Goal: Information Seeking & Learning: Find specific fact

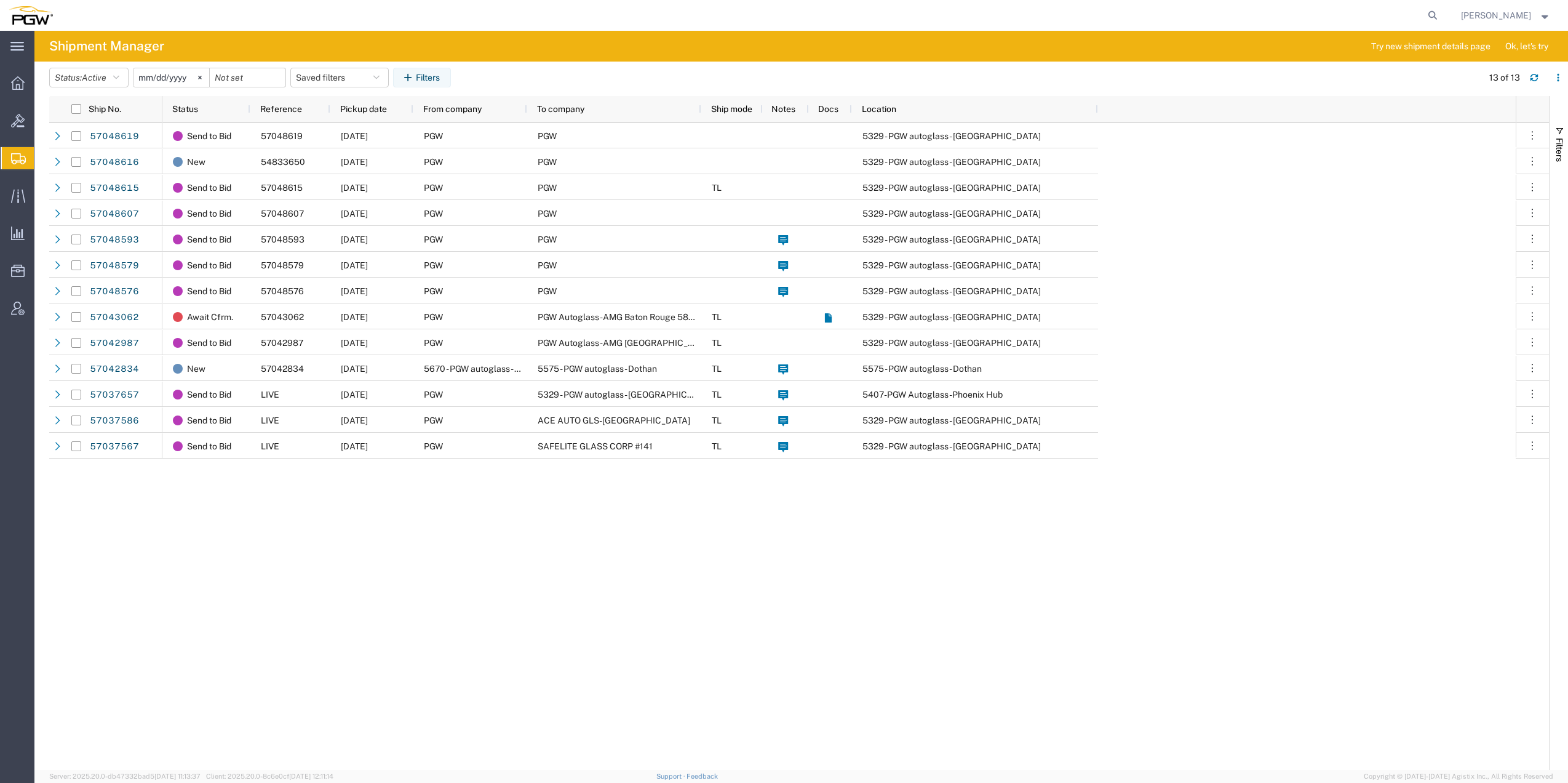
click at [1423, 16] on icon at bounding box center [1432, 15] width 17 height 17
drag, startPoint x: 1318, startPoint y: 18, endPoint x: 1301, endPoint y: 8, distance: 19.7
click at [1301, 8] on input "search" at bounding box center [1237, 15] width 374 height 29
paste input "64171586"
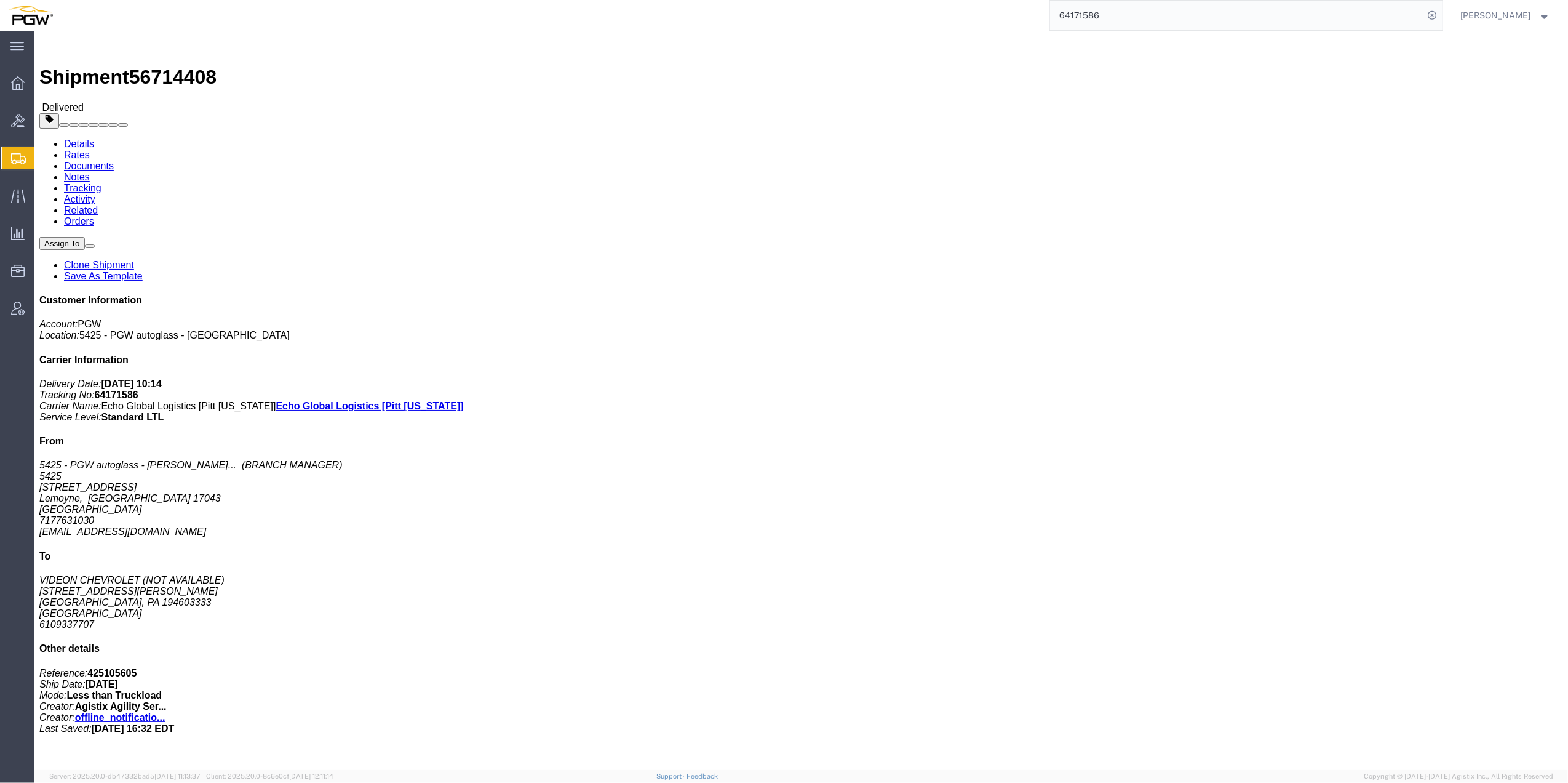
click b "5425-6300-66000-0000"
drag, startPoint x: 1084, startPoint y: 686, endPoint x: 1056, endPoint y: 688, distance: 28.1
click p "Cost Center: 5425 Freight Out Cost Center Number: 5425-6300-66000-0000"
drag, startPoint x: 1061, startPoint y: 687, endPoint x: 1153, endPoint y: 687, distance: 92.0
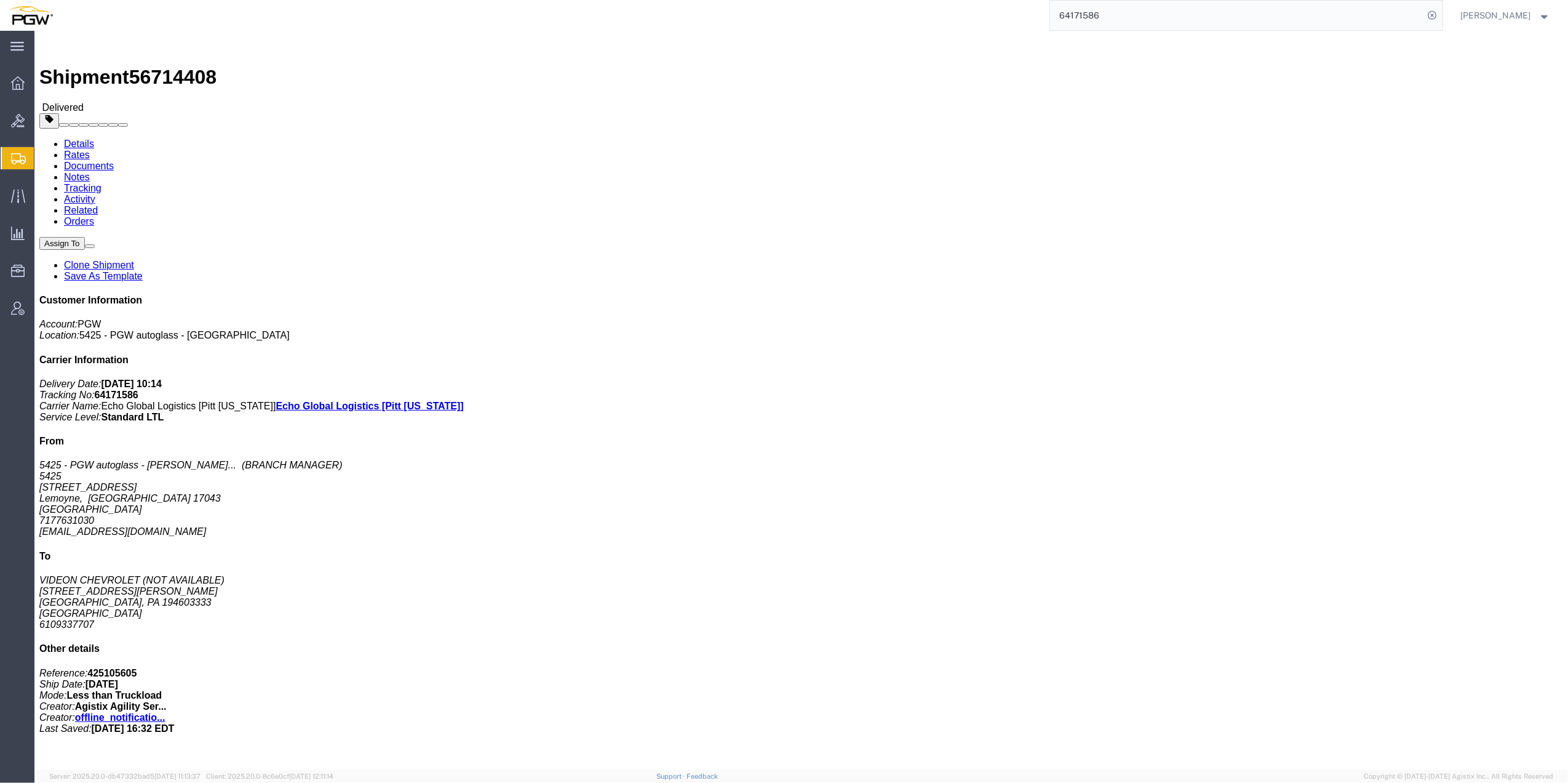
click p "Cost Center: 5425 Freight Out Cost Center Number: 5425-6300-66000-0000"
drag, startPoint x: 1150, startPoint y: 687, endPoint x: 1138, endPoint y: 687, distance: 12.0
copy b "5425-6300-66000-0000"
drag, startPoint x: 1116, startPoint y: 6, endPoint x: 989, endPoint y: 15, distance: 127.3
click at [989, 15] on div "64171586 Ship ID Ship From Ship To Tracking Nu. Status Ship ID 56714408 Ship Fr…" at bounding box center [753, 15] width 1381 height 31
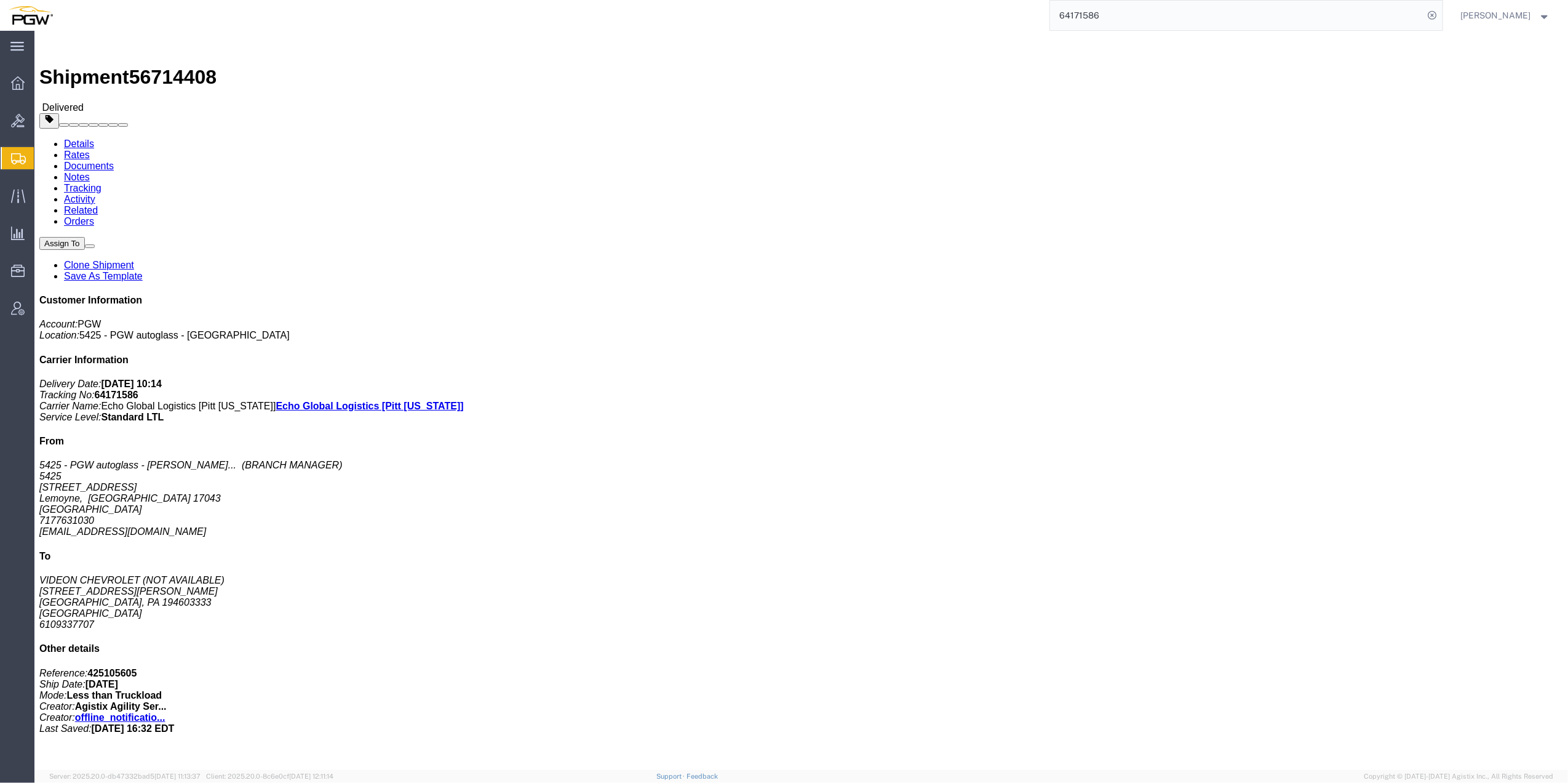
paste input "56703193"
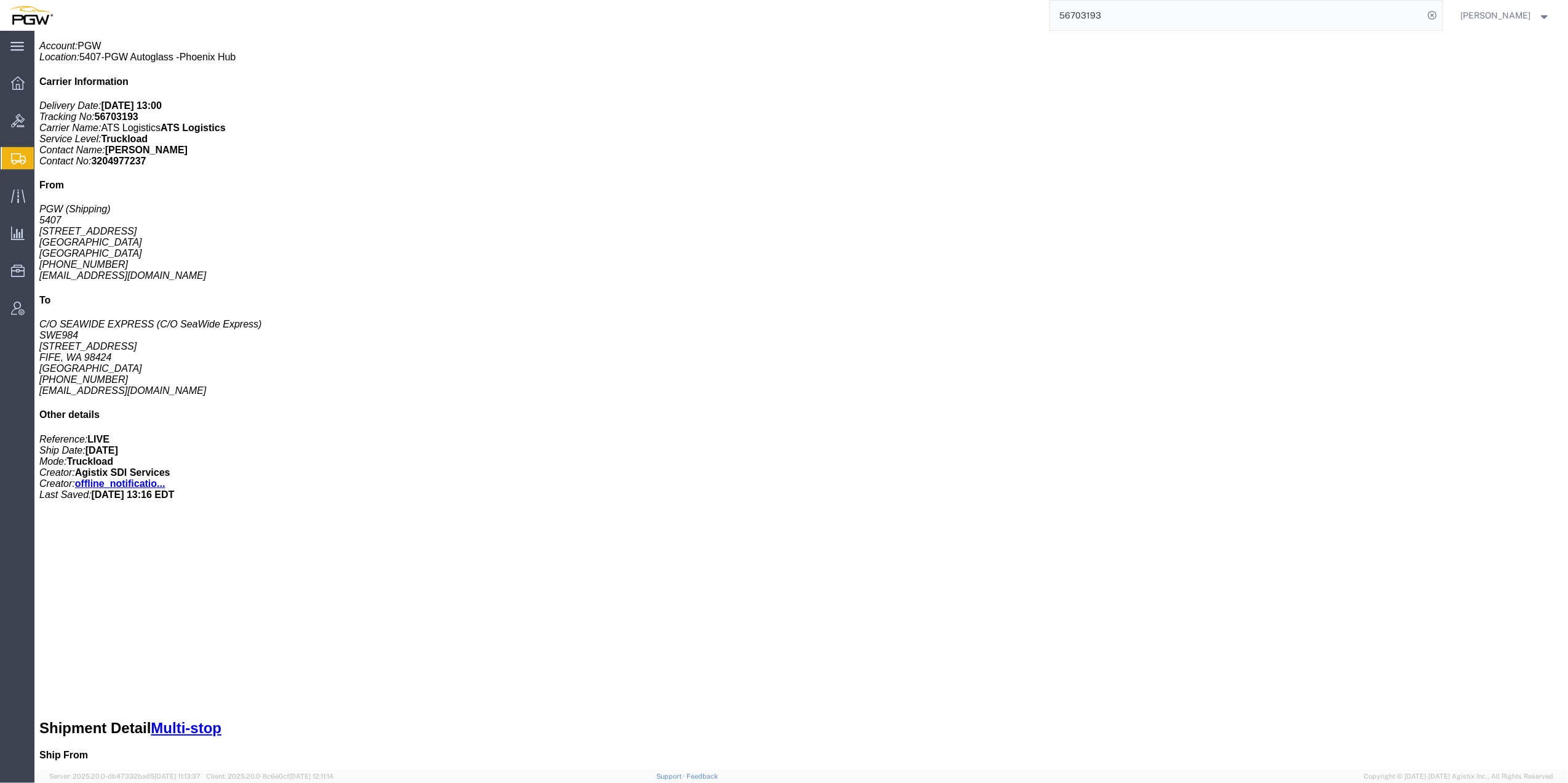
scroll to position [328, 0]
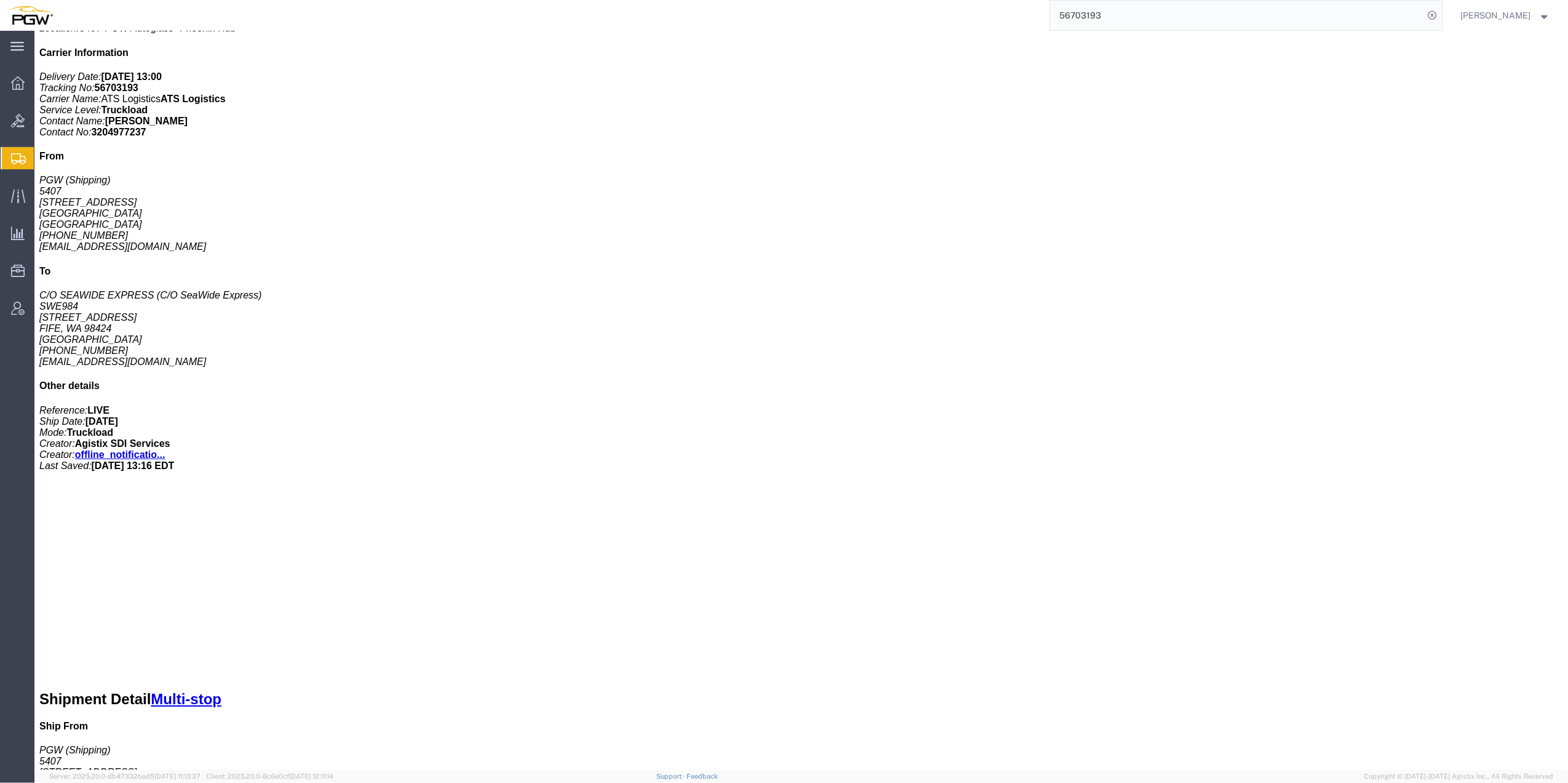
click b "5407-6300-66000-0000"
drag, startPoint x: 1076, startPoint y: 555, endPoint x: 1069, endPoint y: 556, distance: 7.1
click b "5407-6300-66000-0000"
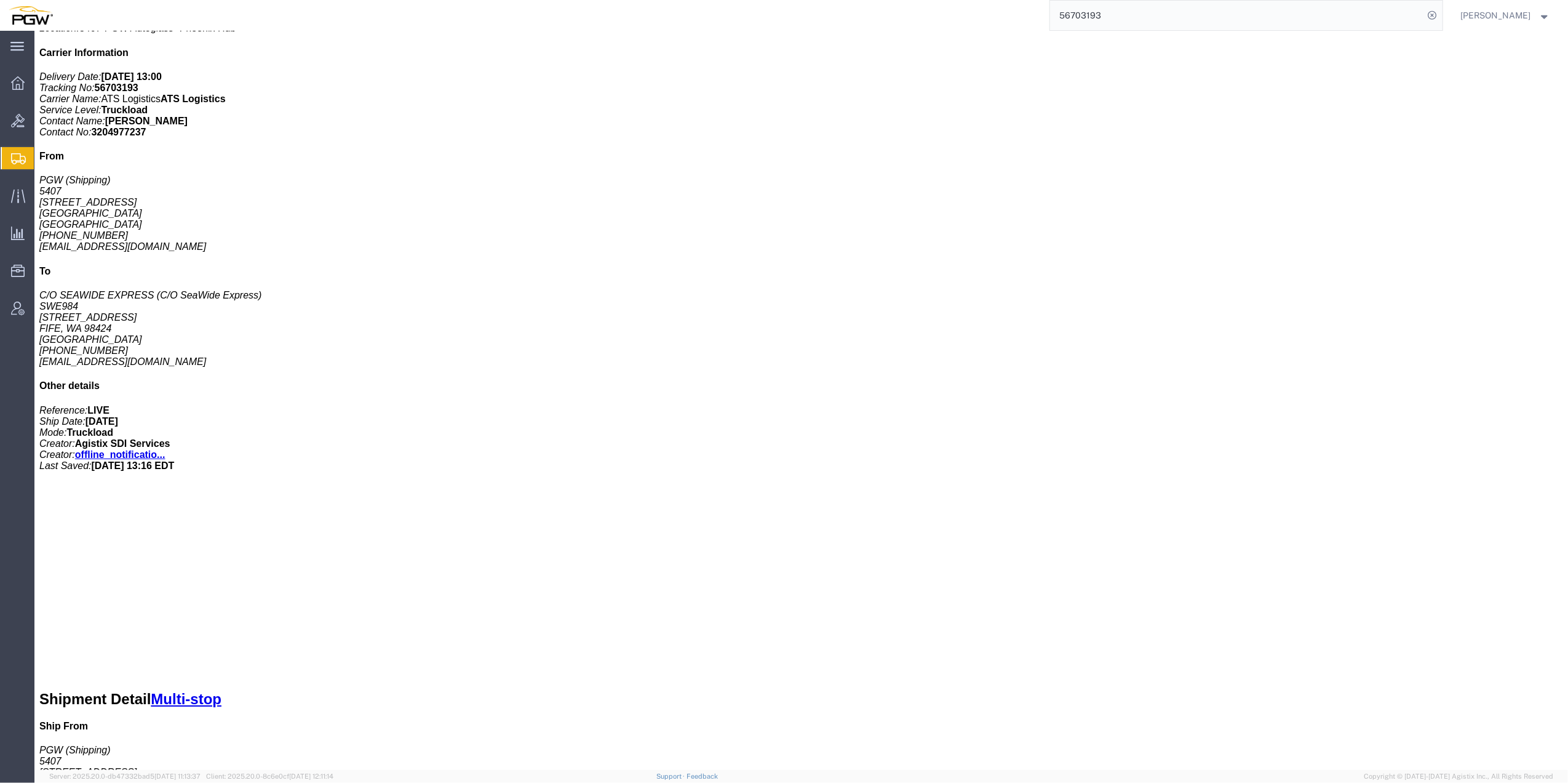
drag, startPoint x: 1069, startPoint y: 555, endPoint x: 1132, endPoint y: 552, distance: 63.1
click b "5407-6300-66000-0000"
drag, startPoint x: 1162, startPoint y: 549, endPoint x: 1059, endPoint y: 550, distance: 103.0
click p "Cost Center: 5407 Freight Out Cost Center Number: 5407-6300-66000-0000"
copy b "5407-6300-66000-0000"
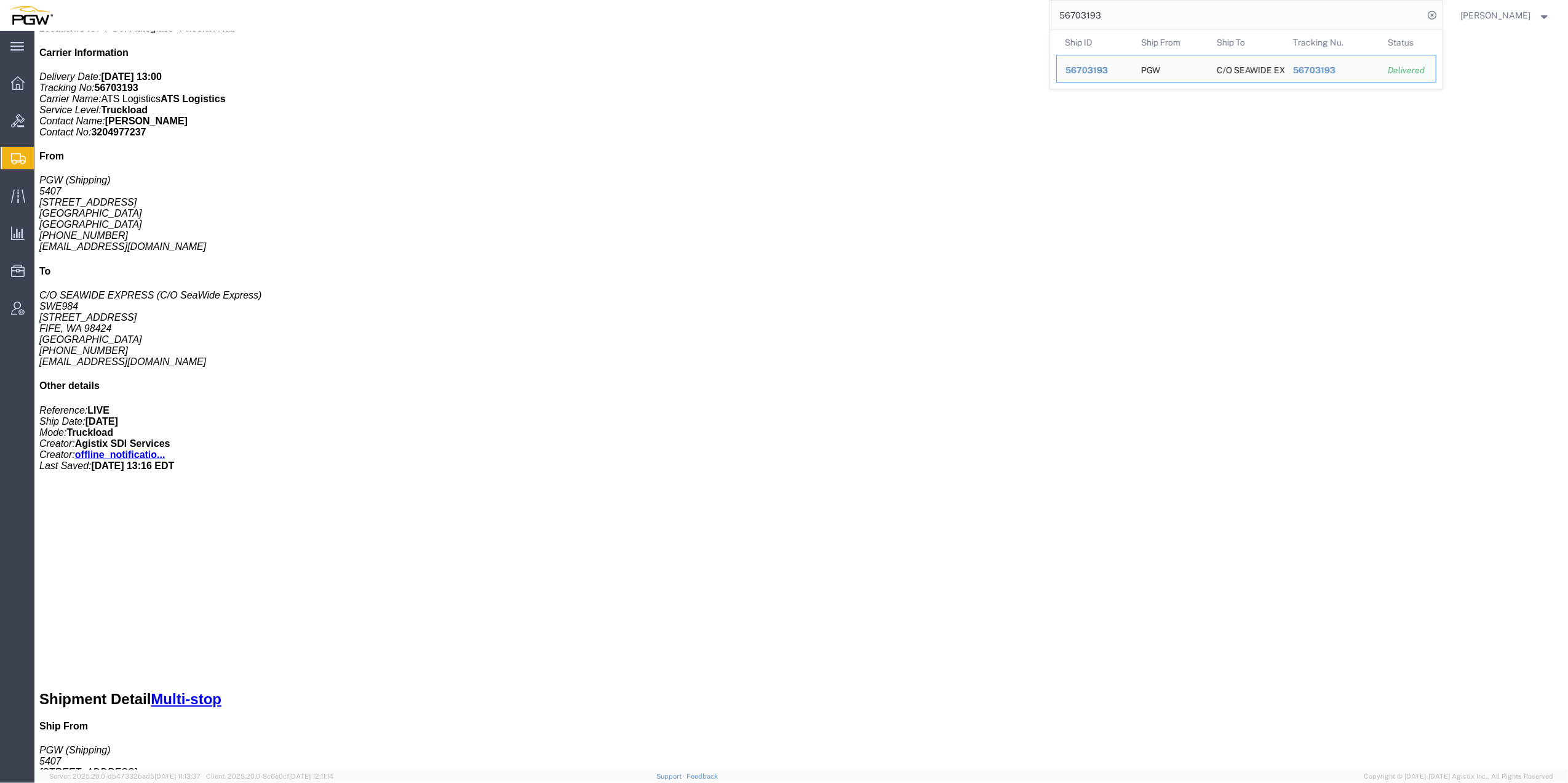
drag, startPoint x: 1118, startPoint y: 15, endPoint x: 968, endPoint y: 8, distance: 150.2
click at [968, 8] on div "56703193 Ship ID Ship From Ship To Tracking Nu. Status Ship ID 56703193 Ship Fr…" at bounding box center [753, 15] width 1381 height 31
paste input "898875"
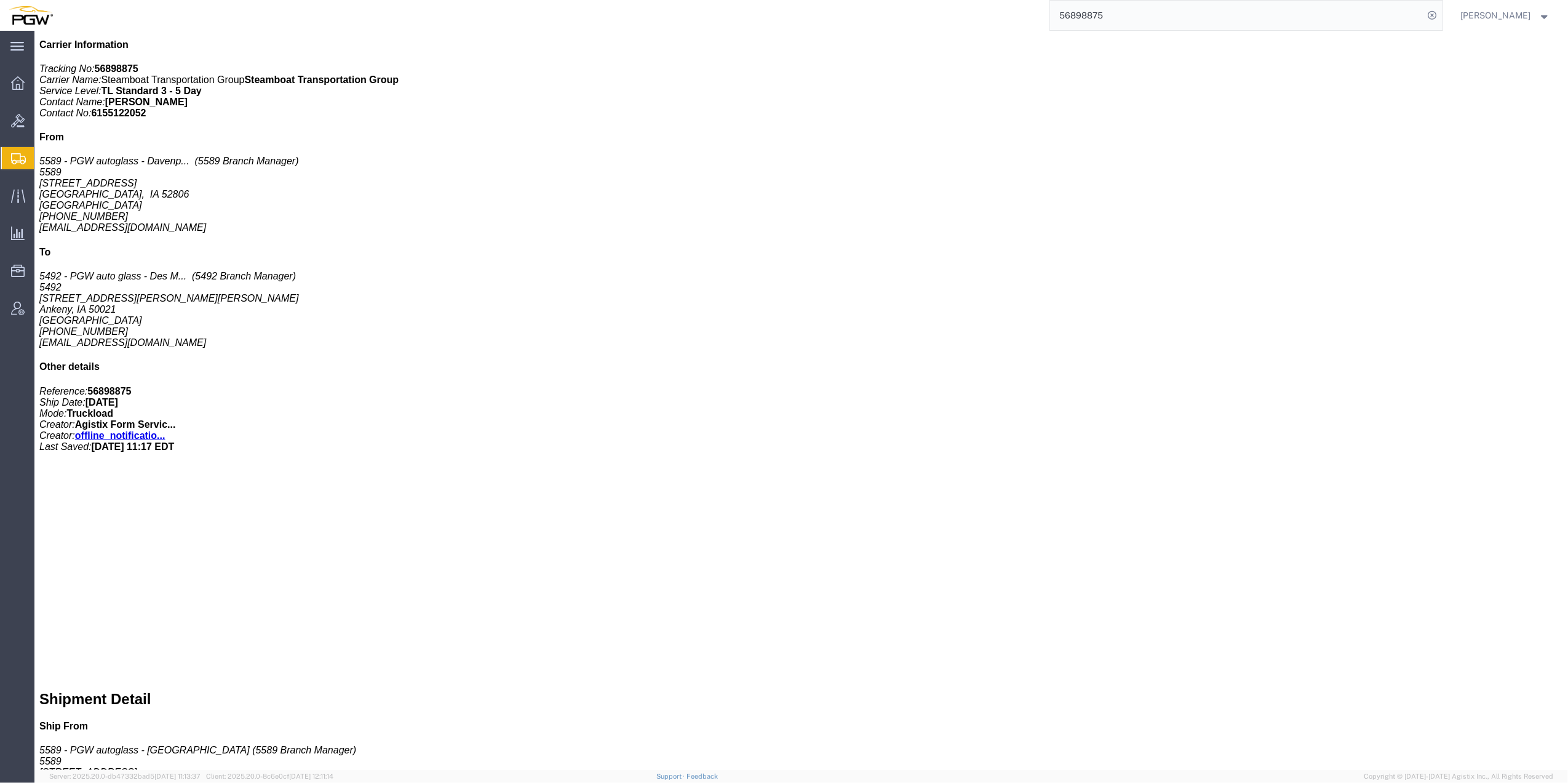
click b "5492-6300-66000-0000"
drag, startPoint x: 1091, startPoint y: 364, endPoint x: 1073, endPoint y: 366, distance: 18.1
click b "5492-6300-66000-0000"
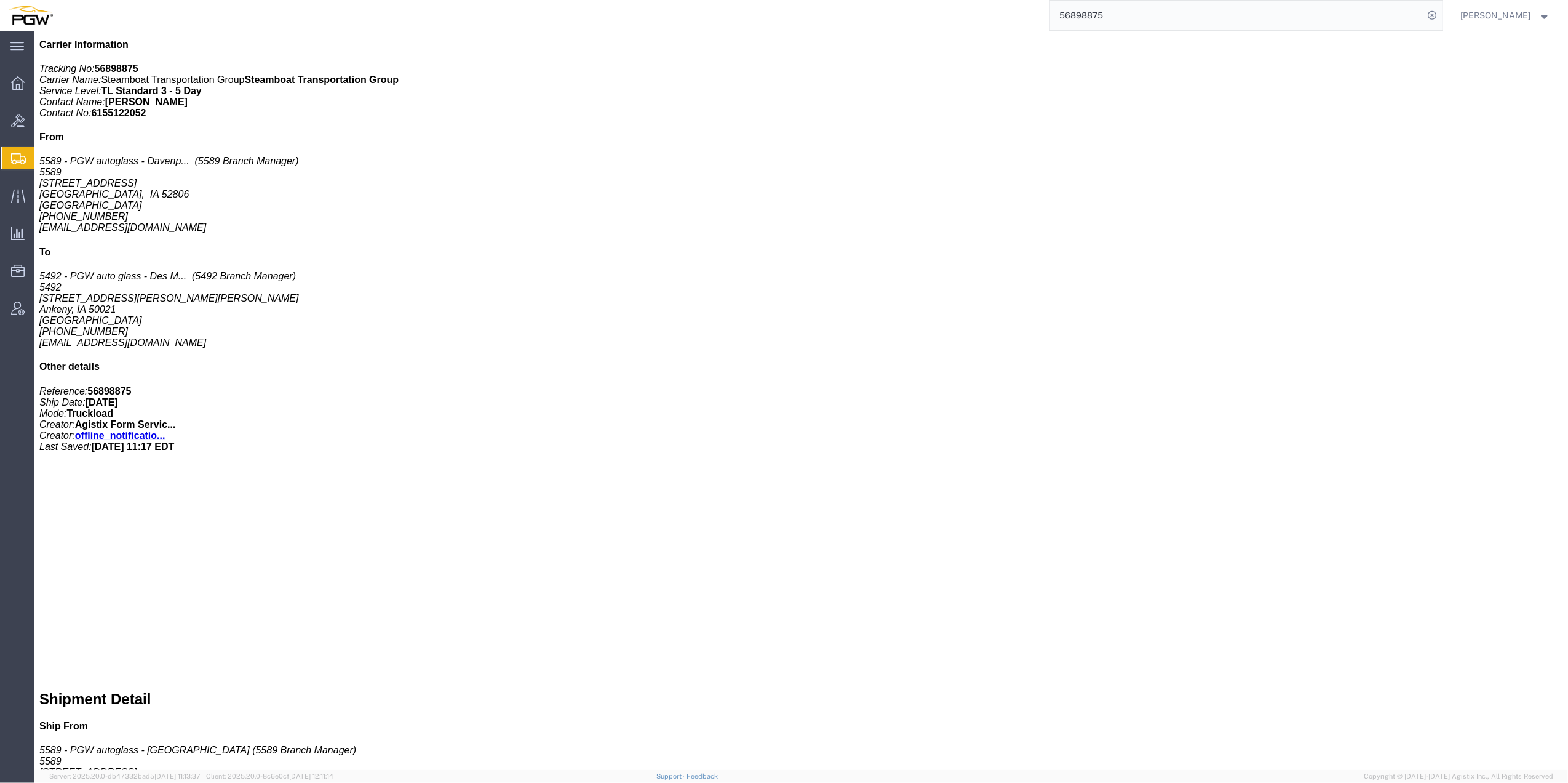
click b "5492-6300-66000-0000"
drag, startPoint x: 1067, startPoint y: 364, endPoint x: 1059, endPoint y: 363, distance: 8.1
click p "Cost Center: 5492 Freight Out Cost Center Number: 5492-6300-66000-0000"
copy b "5492-6300-66000-0000"
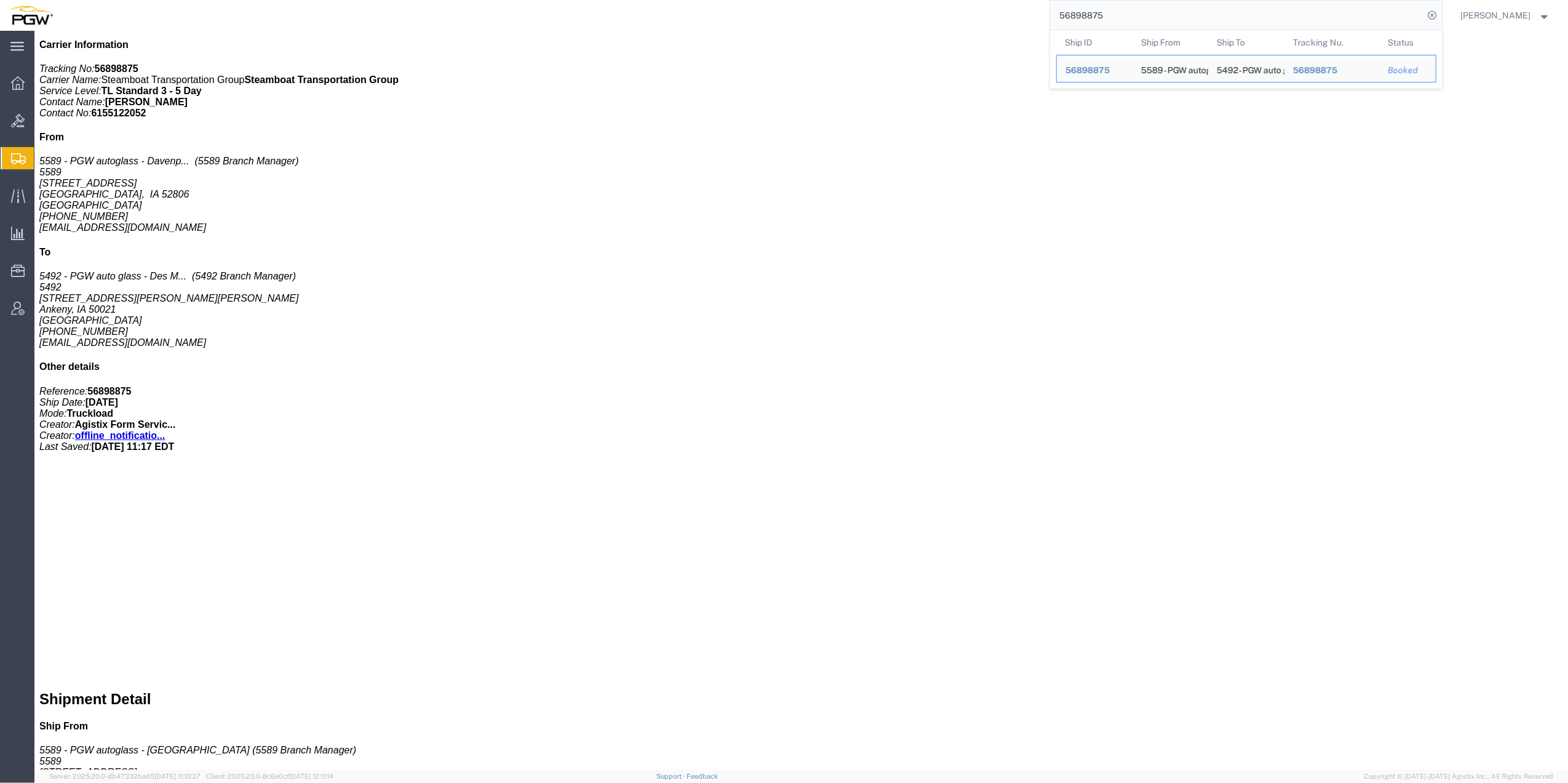
drag, startPoint x: 1128, startPoint y: 15, endPoint x: 980, endPoint y: 12, distance: 148.0
click at [980, 12] on div "56898875 Ship ID Ship From Ship To Tracking Nu. Status Ship ID 56898875 Ship Fr…" at bounding box center [753, 15] width 1381 height 31
paste input "51597656300"
drag, startPoint x: 1108, startPoint y: 15, endPoint x: 1016, endPoint y: 17, distance: 92.0
click at [1016, 17] on div "551597656300 Sorry, no exact match found Try to find items starting with 551597…" at bounding box center [753, 15] width 1381 height 31
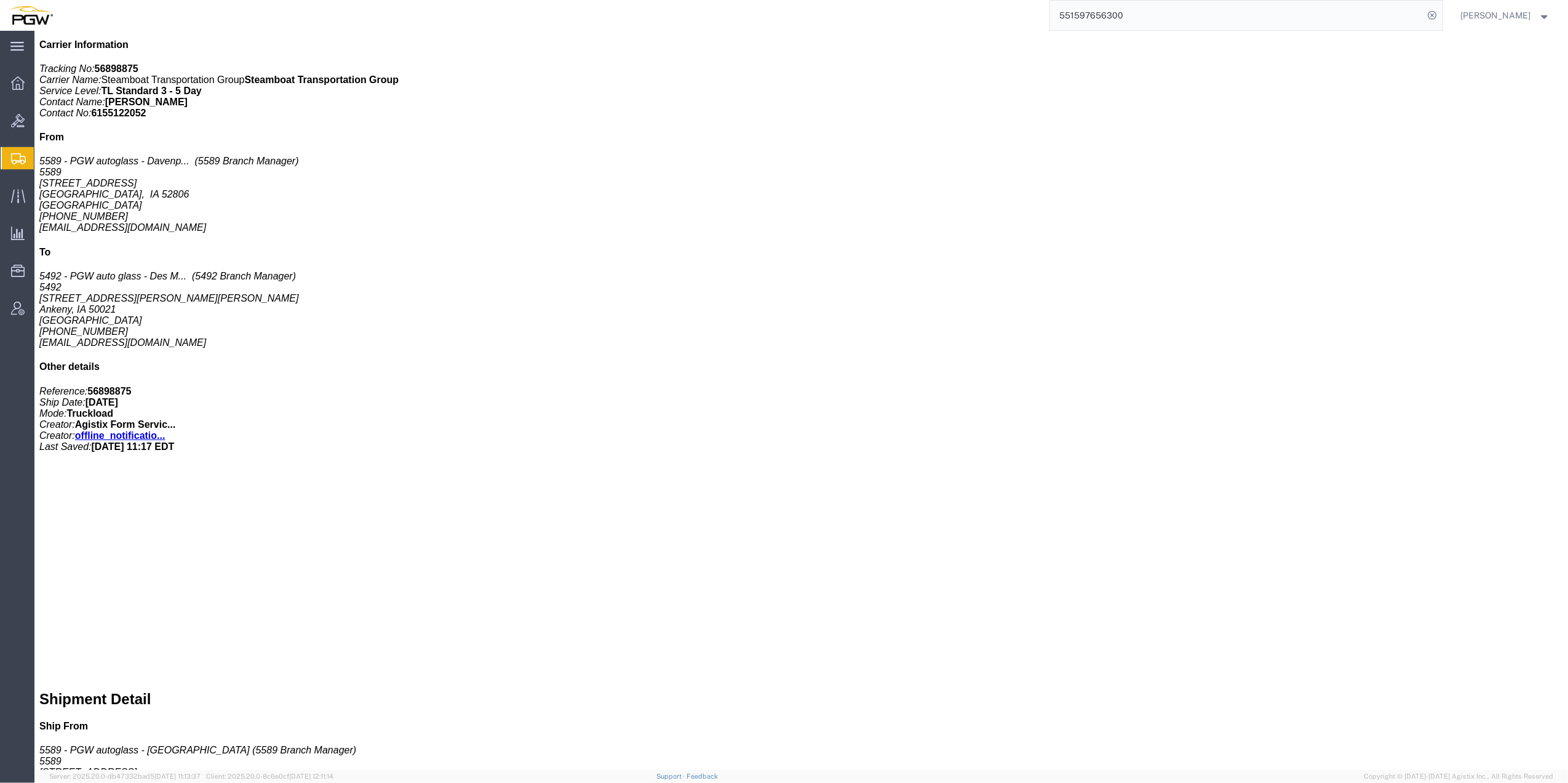
paste input "6359468"
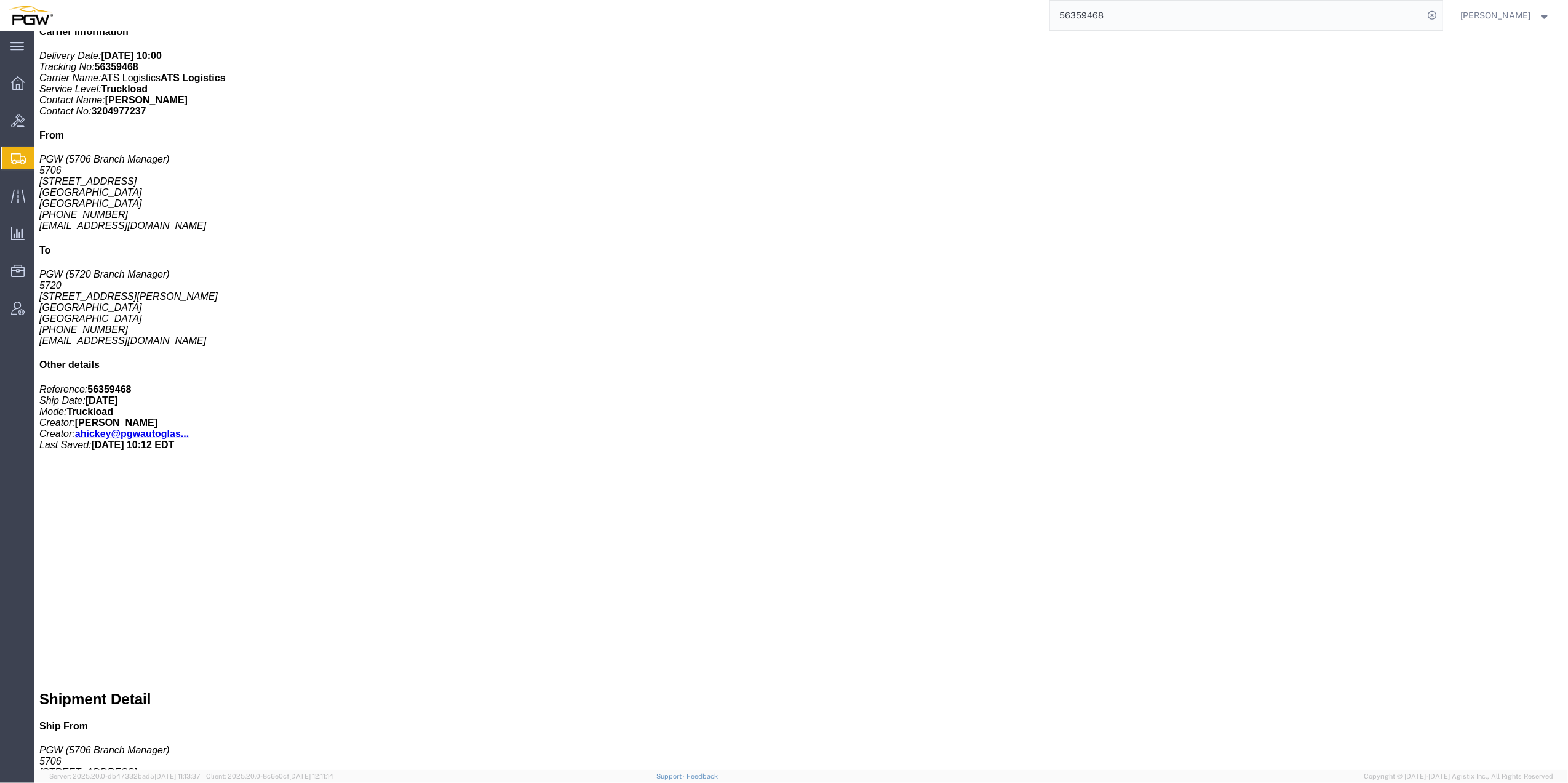
click b "5706-6300-66000-0000"
drag, startPoint x: 1085, startPoint y: 321, endPoint x: 1059, endPoint y: 318, distance: 26.2
click p "Cost Center: 5706 Freight Out Cost Center Number: 5706-6300-66000-0000"
copy b "5706-6300-66000-0000"
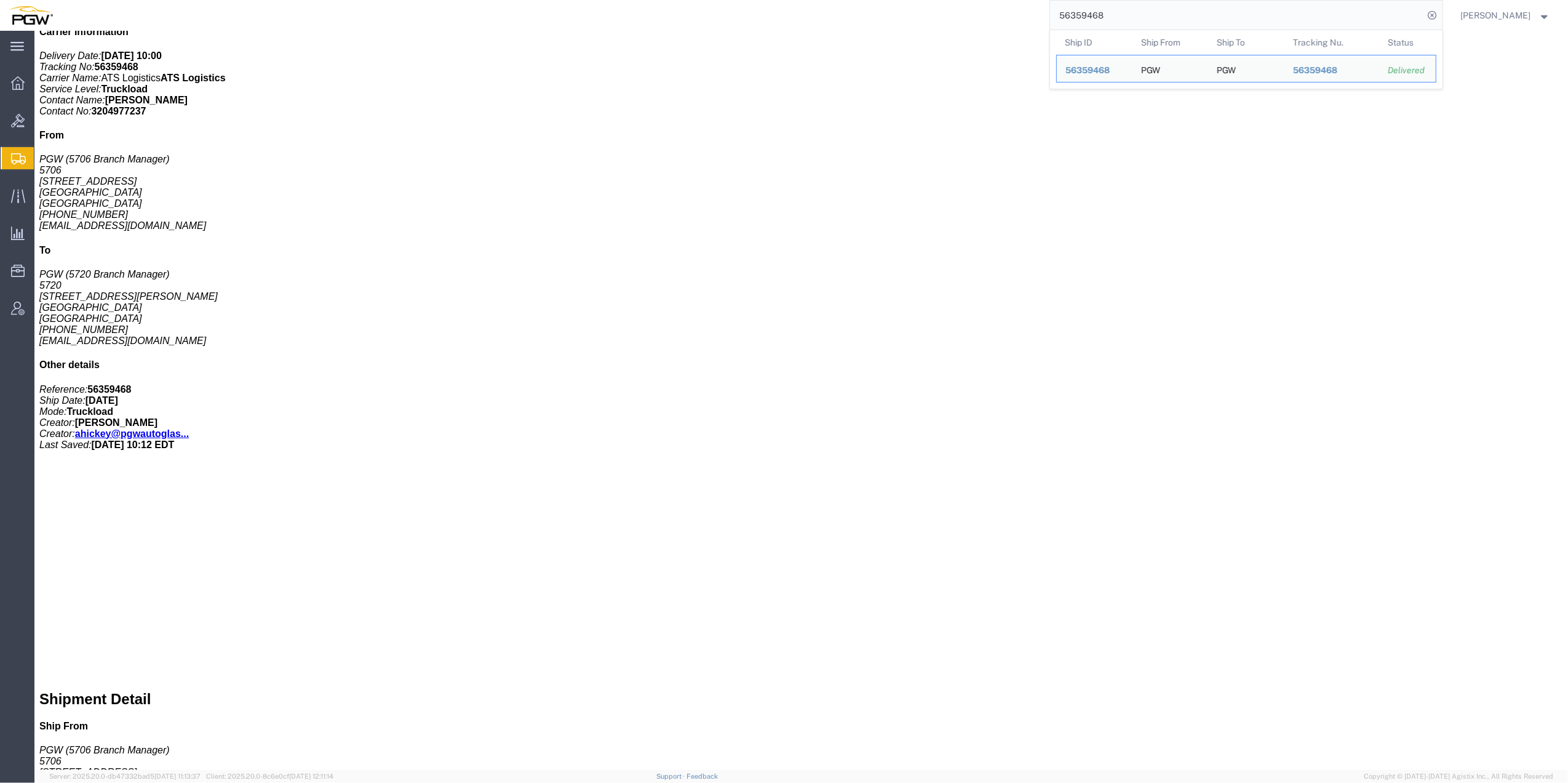
drag, startPoint x: 1123, startPoint y: 15, endPoint x: 994, endPoint y: 18, distance: 129.0
click at [994, 18] on div "56359468 Ship ID Ship From Ship To Tracking Nu. Status Ship ID 56359468 Ship Fr…" at bounding box center [753, 15] width 1381 height 31
paste input "87845"
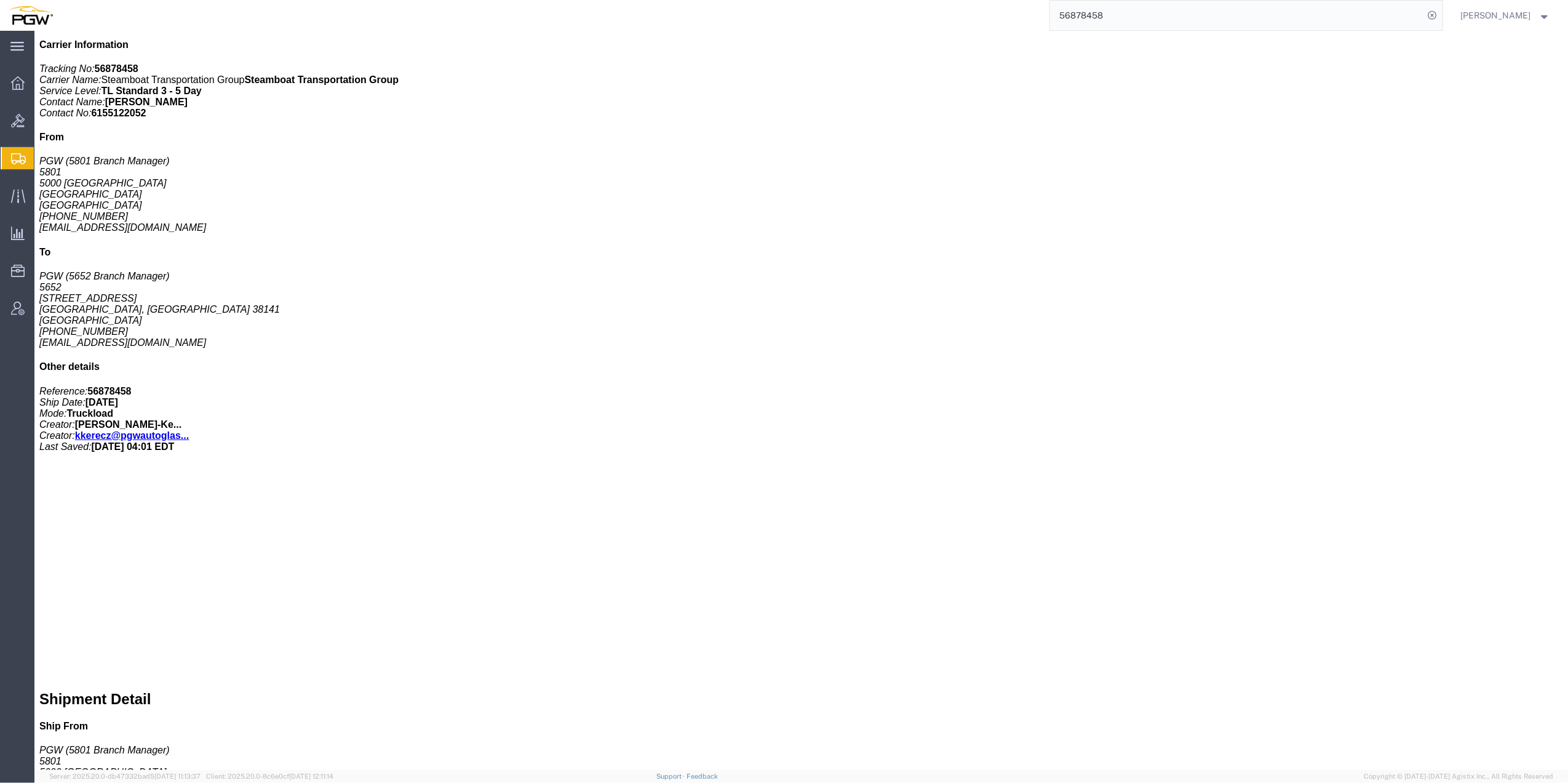
click b "5801 Freight Out"
click b "5801-6300-66000-0000"
drag, startPoint x: 1078, startPoint y: 368, endPoint x: 1164, endPoint y: 376, distance: 86.4
click p "Cost Center: 5801 Freight Out Cost Center Number: 5801-6300-66000-0000"
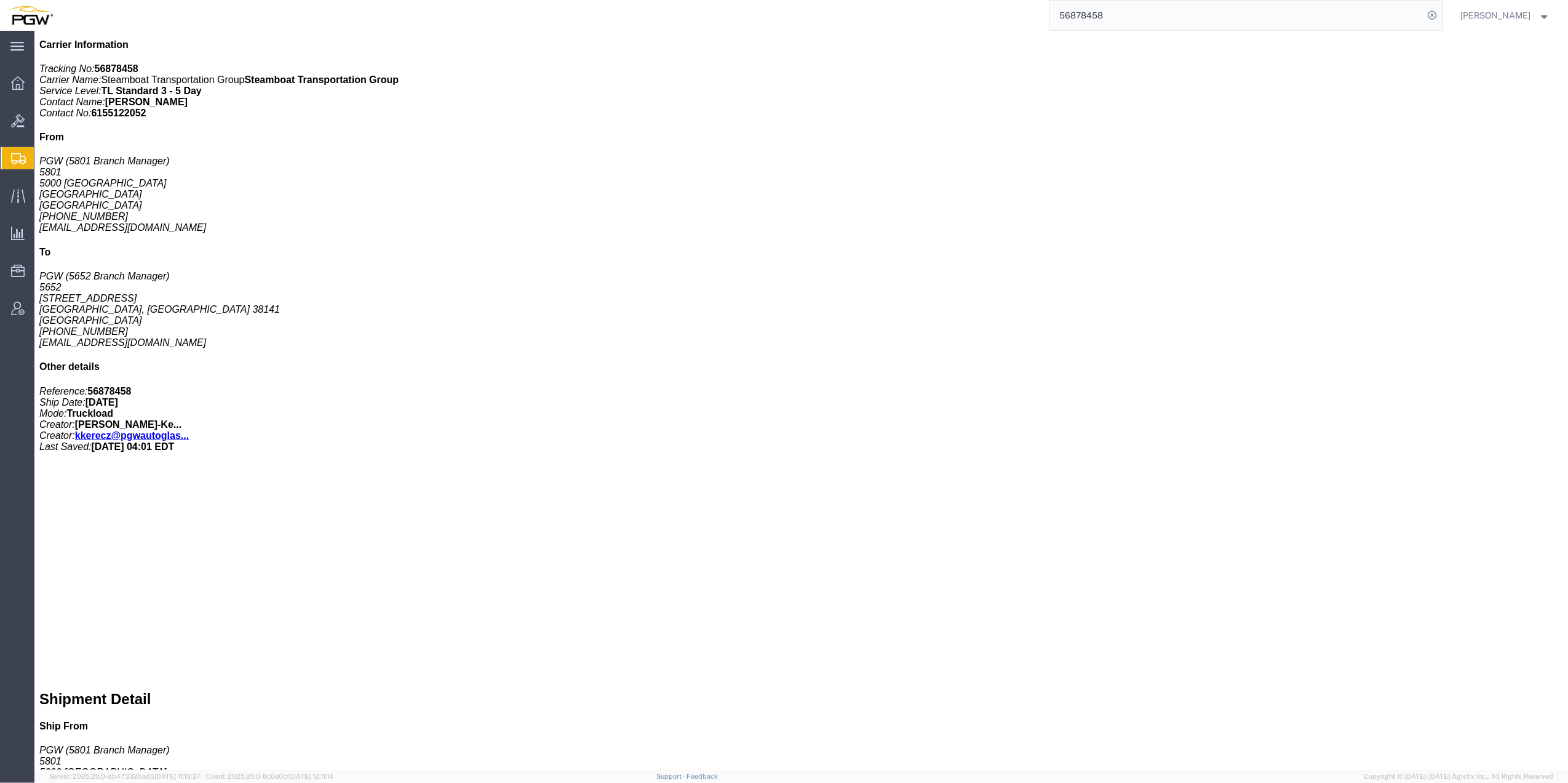
drag, startPoint x: 1164, startPoint y: 376, endPoint x: 1138, endPoint y: 372, distance: 26.3
copy b "5801-6300-66000-0000"
drag, startPoint x: 1091, startPoint y: 17, endPoint x: 969, endPoint y: 10, distance: 122.2
click at [960, 10] on div "56878458 Ship ID Ship From Ship To Tracking Nu. Status Ship ID 56878458 Ship Fr…" at bounding box center [753, 15] width 1381 height 31
paste input "795382"
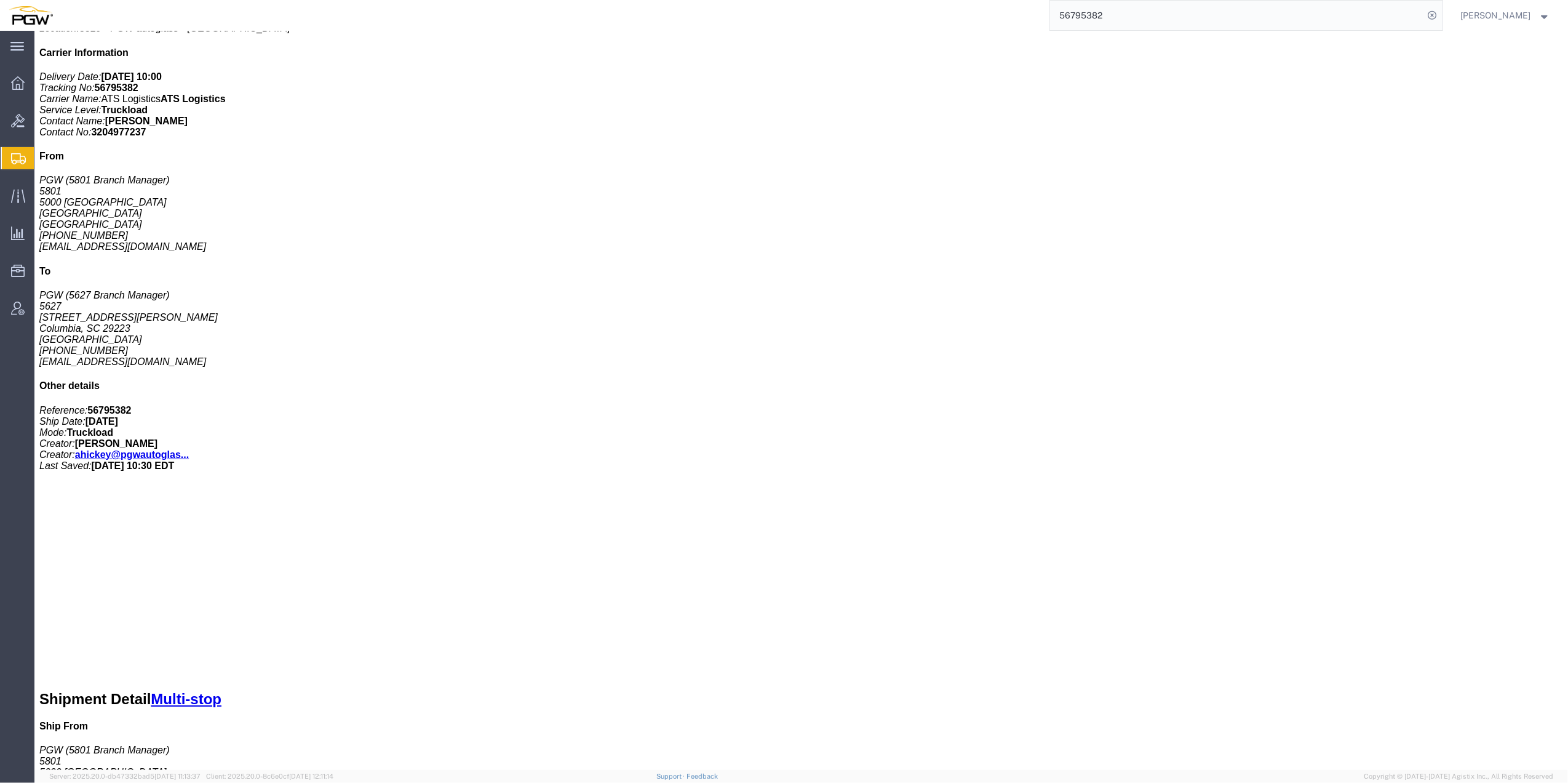
drag, startPoint x: 1150, startPoint y: 580, endPoint x: 1061, endPoint y: 577, distance: 89.1
click p "Cost Center: 5801 Freight Out Cost Center Number: 5801-6300-66000-0000"
copy b "5801-6300-66000-0000"
drag, startPoint x: 1093, startPoint y: 10, endPoint x: 987, endPoint y: 18, distance: 106.3
click at [987, 18] on div "56795382 Ship ID Ship From Ship To Tracking Nu. Status Ship ID 56795382 Ship Fr…" at bounding box center [753, 15] width 1381 height 31
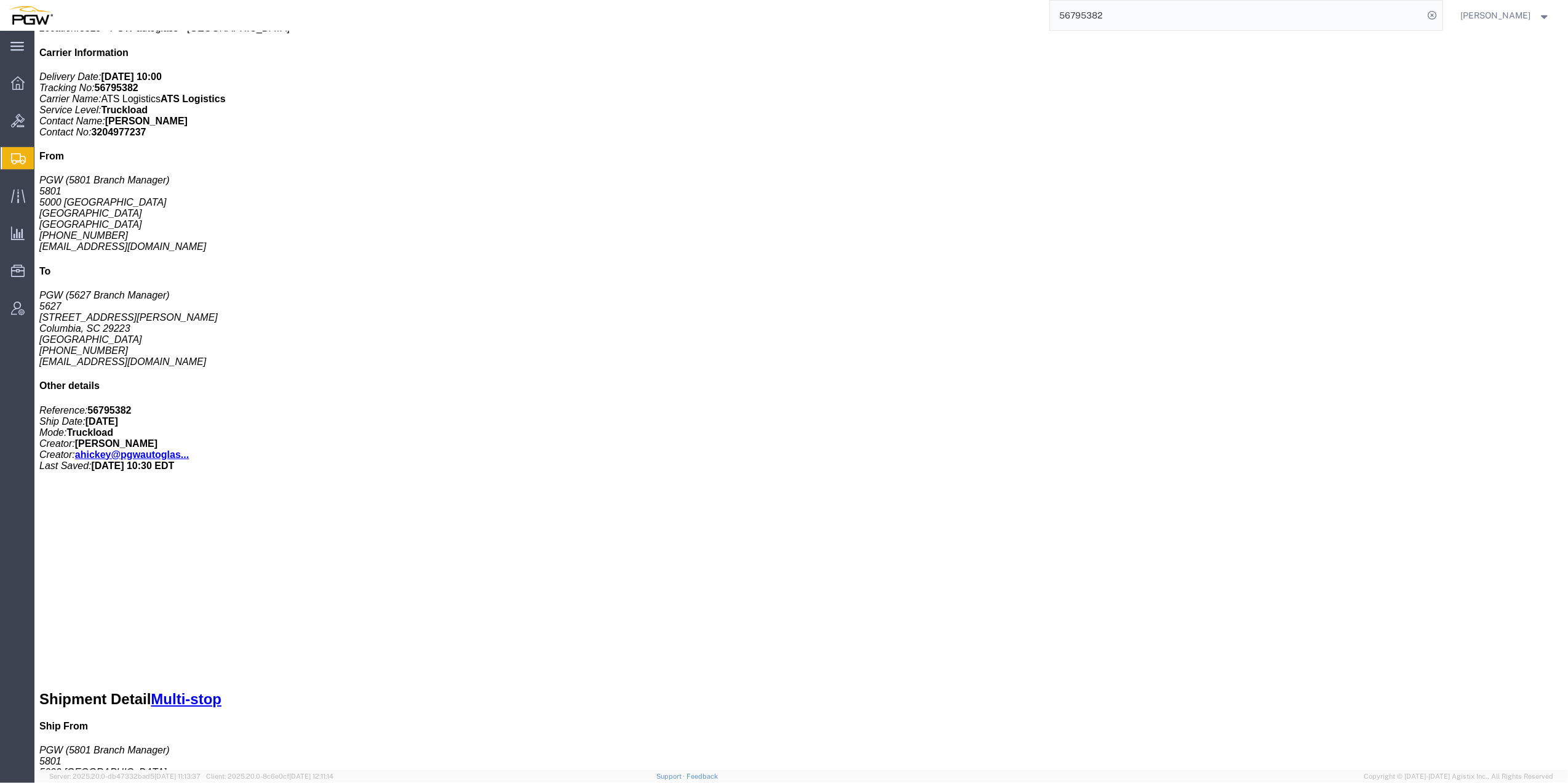
paste input "875318"
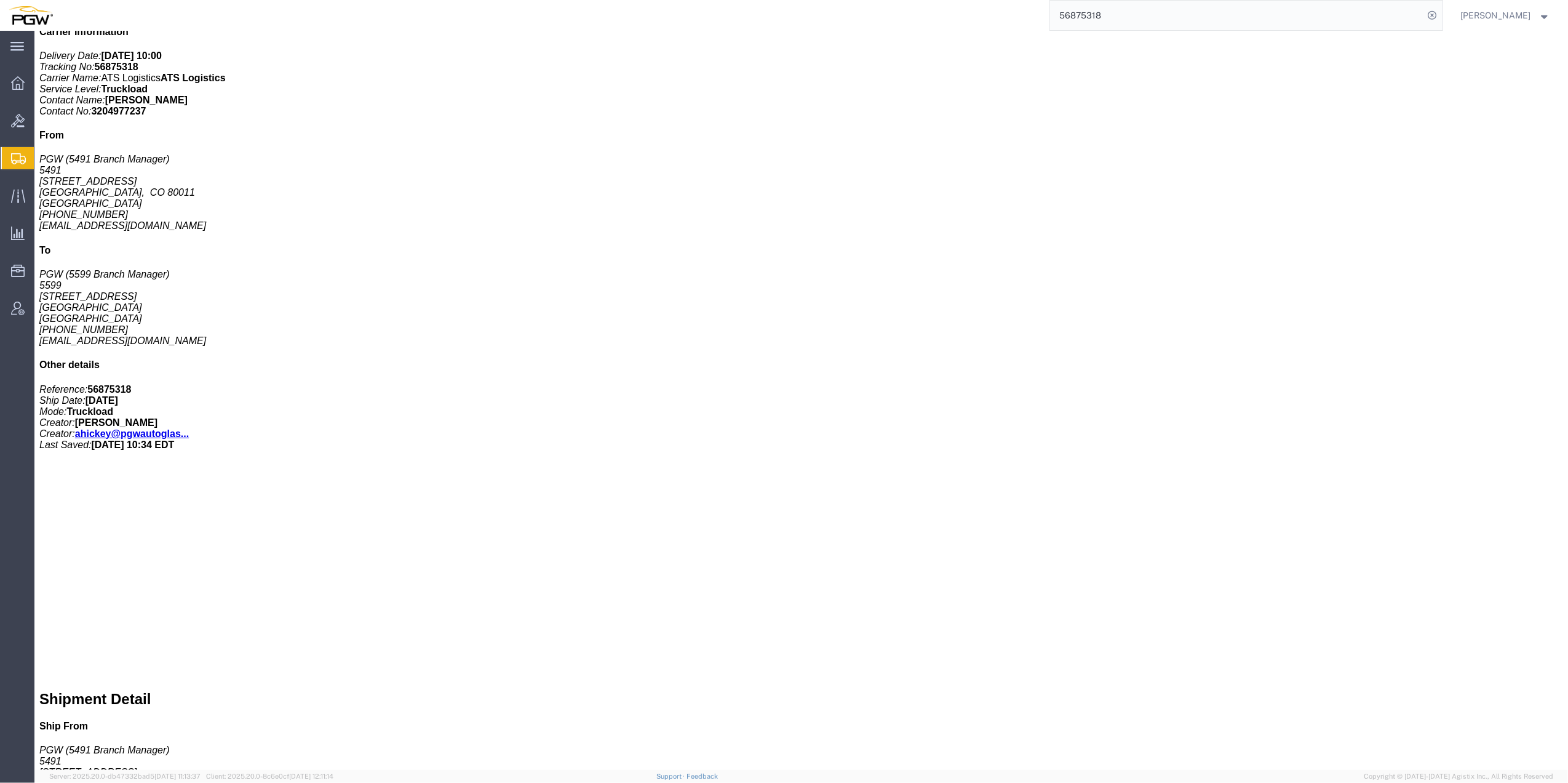
drag, startPoint x: 1063, startPoint y: 347, endPoint x: 1079, endPoint y: 347, distance: 16.0
click b "5599-3600-50180-0000"
drag, startPoint x: 1079, startPoint y: 347, endPoint x: 1061, endPoint y: 346, distance: 18.0
click b "5599-3600-50180-0000"
drag, startPoint x: 1061, startPoint y: 344, endPoint x: 1147, endPoint y: 349, distance: 86.1
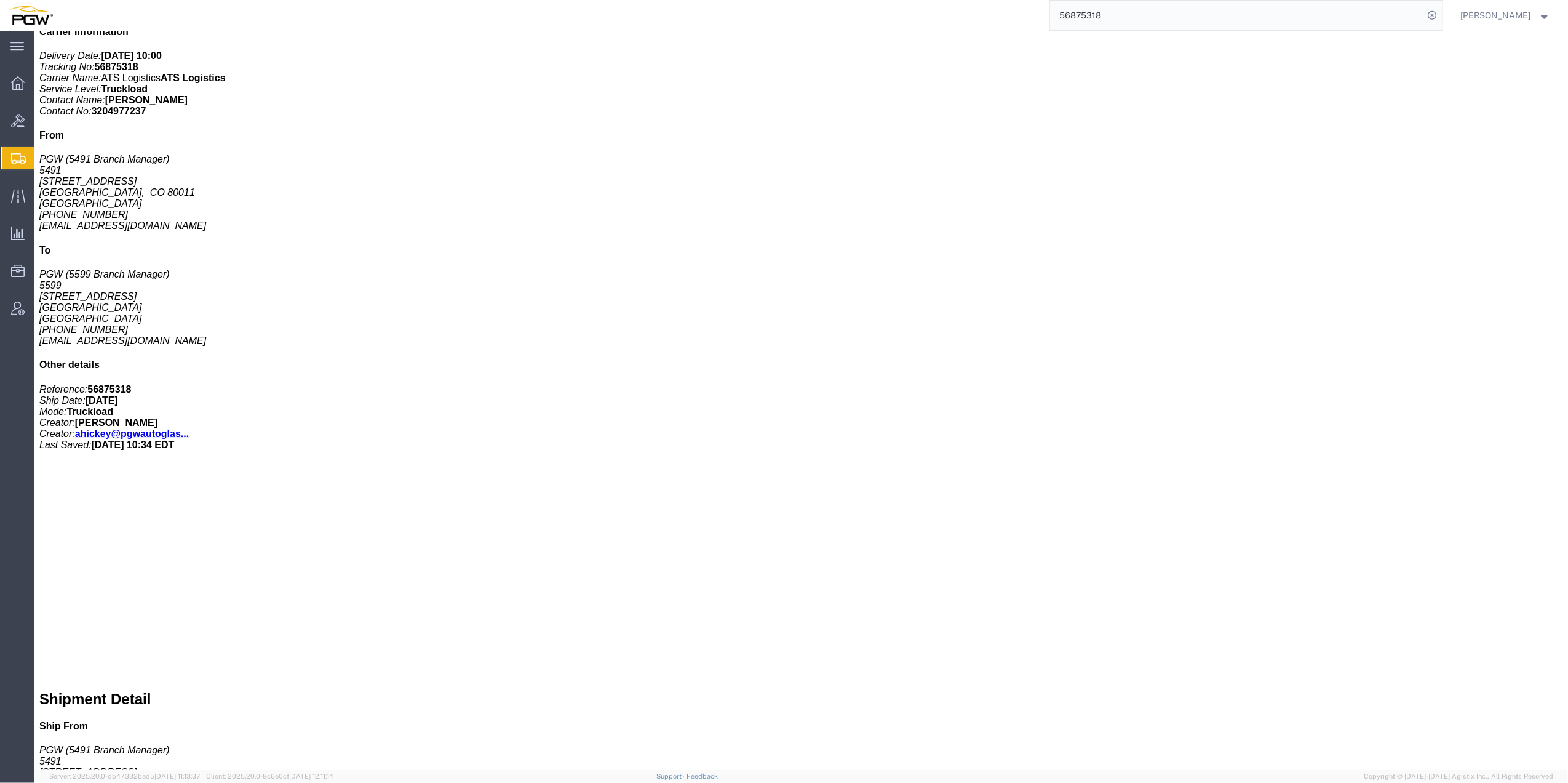
click b "5599-3600-50180-0000"
drag, startPoint x: 1147, startPoint y: 349, endPoint x: 1140, endPoint y: 348, distance: 7.1
copy b "5599-3600-50180-0000"
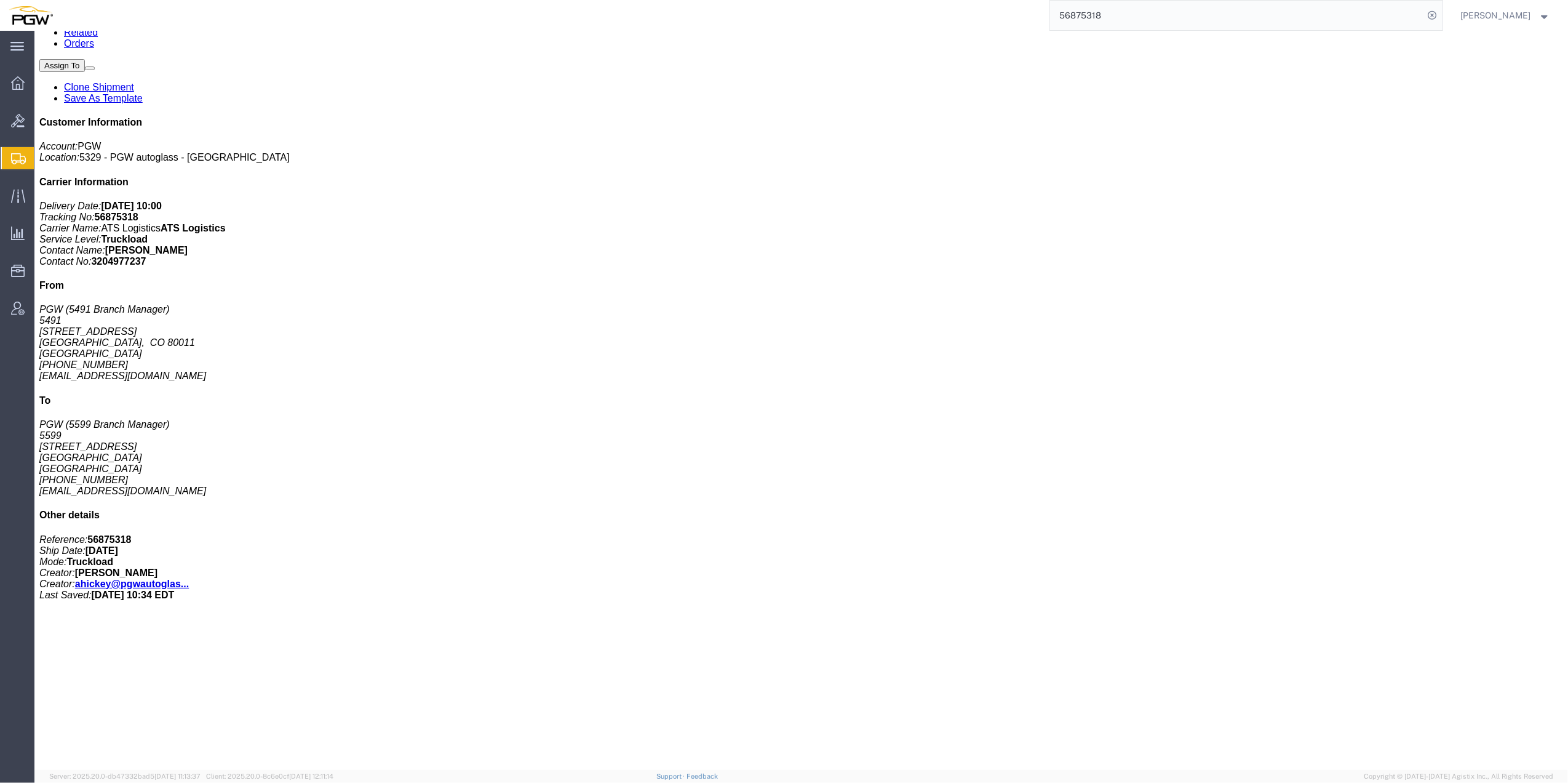
scroll to position [163, 0]
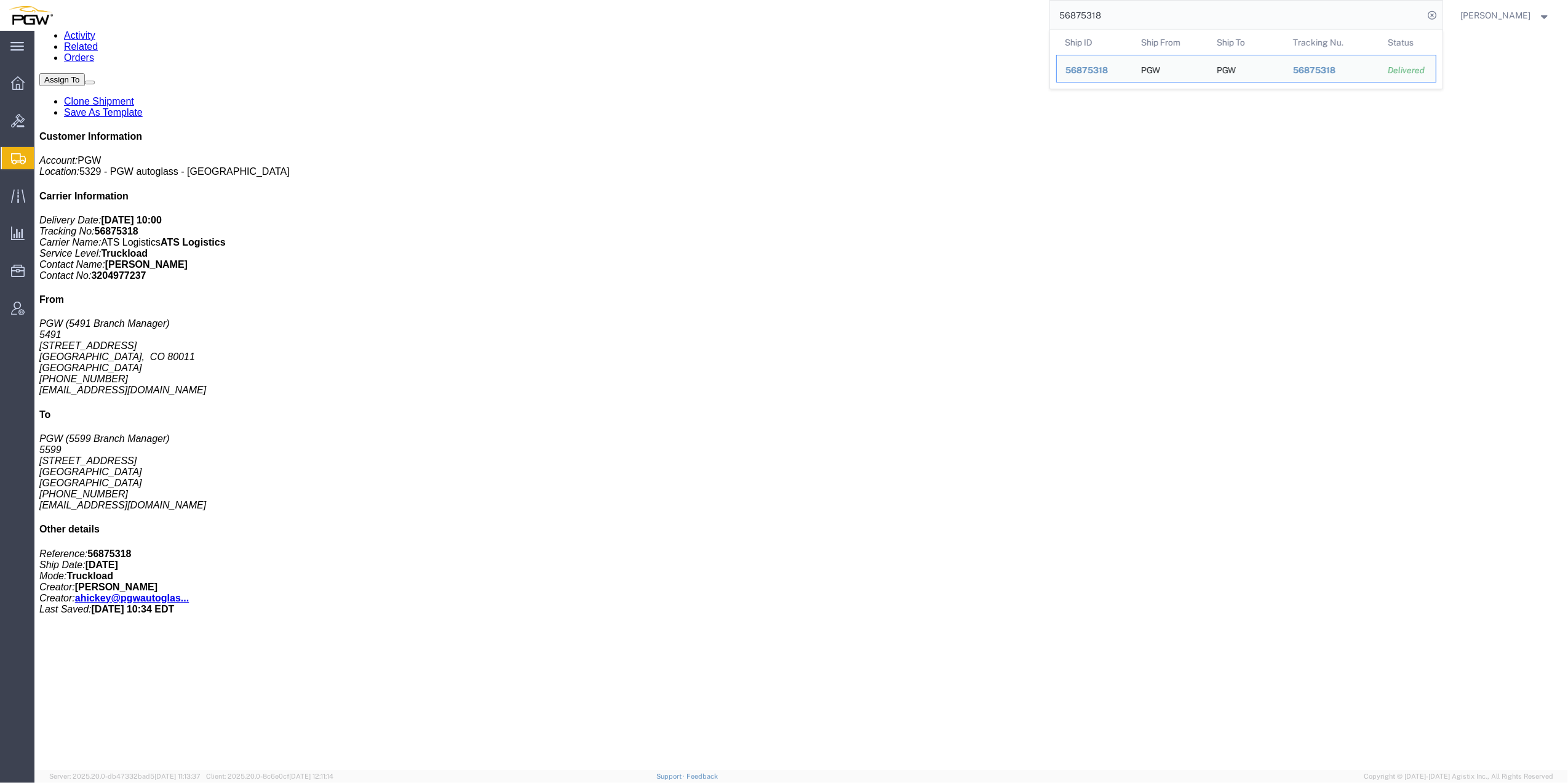
drag, startPoint x: 1078, startPoint y: 15, endPoint x: 983, endPoint y: 15, distance: 95.0
click at [983, 15] on div "56875318 Ship ID Ship From Ship To Tracking Nu. Status Ship ID 56875318 Ship Fr…" at bounding box center [753, 15] width 1381 height 31
paste input "90742"
type input "56907428"
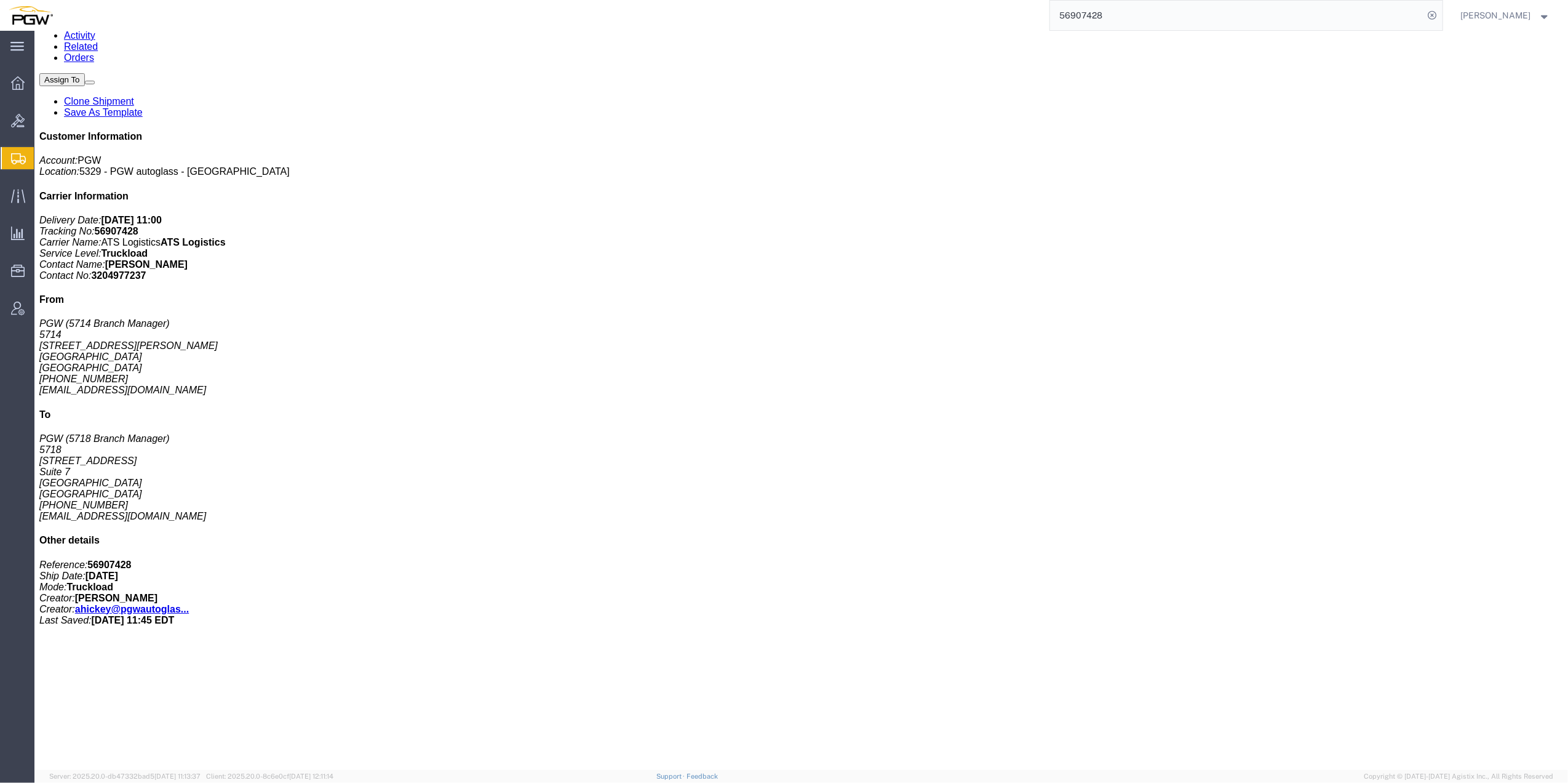
drag, startPoint x: 1145, startPoint y: 524, endPoint x: 1128, endPoint y: 517, distance: 18.4
click b "[CREDIT_CARD_NUMBER]"
drag, startPoint x: 1128, startPoint y: 517, endPoint x: 1059, endPoint y: 521, distance: 69.1
click p "Cost Center: 5714 Freight Out Cost Center Number: [CREDIT_CARD_NUMBER]"
copy b "[CREDIT_CARD_NUMBER]"
